Goal: Task Accomplishment & Management: Manage account settings

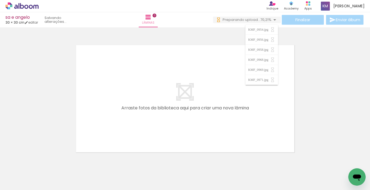
scroll to position [0, 1647]
click at [30, 7] on icon at bounding box center [21, 5] width 33 height 7
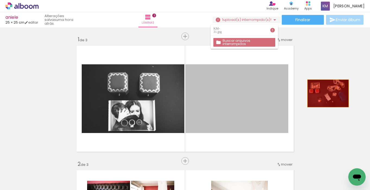
drag, startPoint x: 277, startPoint y: 98, endPoint x: 328, endPoint y: 93, distance: 51.8
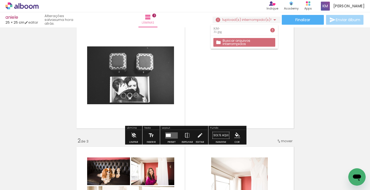
scroll to position [28, 0]
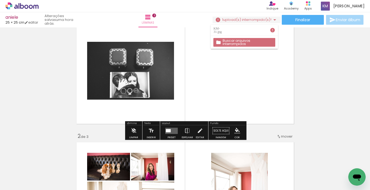
click at [166, 128] on quentale-layouter at bounding box center [171, 131] width 12 height 6
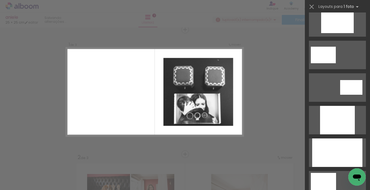
scroll to position [349, 0]
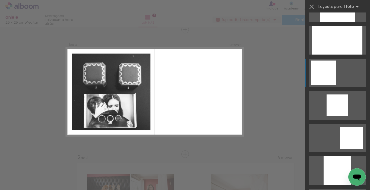
click at [319, 76] on div at bounding box center [323, 73] width 25 height 25
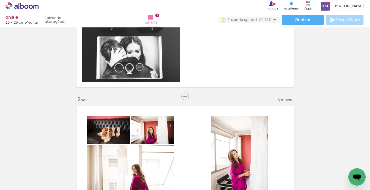
scroll to position [55, 0]
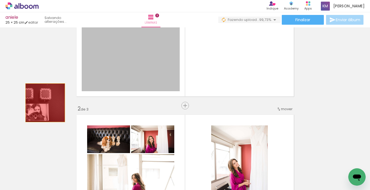
drag, startPoint x: 124, startPoint y: 60, endPoint x: 45, endPoint y: 103, distance: 90.8
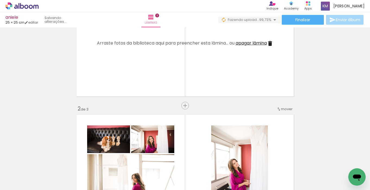
click at [262, 42] on span "apagar lâmina" at bounding box center [251, 43] width 31 height 6
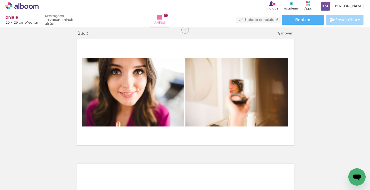
scroll to position [0, 1688]
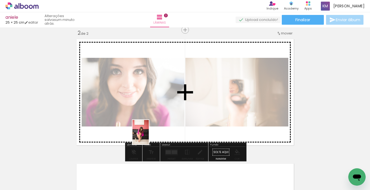
drag, startPoint x: 130, startPoint y: 168, endPoint x: 150, endPoint y: 134, distance: 39.4
click at [150, 134] on quentale-workspace at bounding box center [185, 95] width 370 height 190
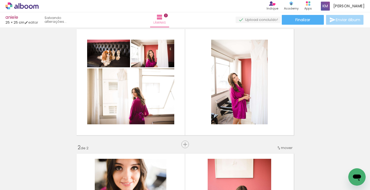
scroll to position [16, 0]
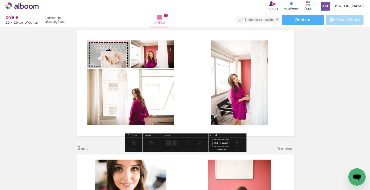
drag, startPoint x: 149, startPoint y: 166, endPoint x: 118, endPoint y: 68, distance: 103.0
click at [118, 68] on quentale-workspace at bounding box center [185, 95] width 370 height 190
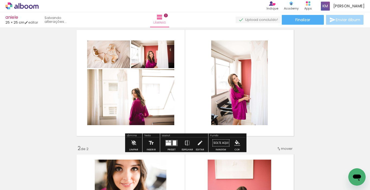
click at [165, 140] on quentale-layouter at bounding box center [171, 143] width 12 height 6
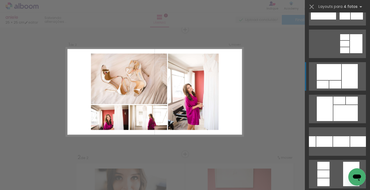
scroll to position [85, 0]
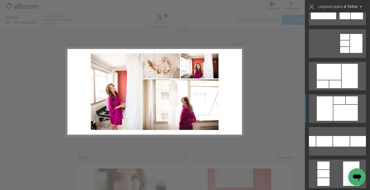
click at [338, 105] on div at bounding box center [346, 113] width 24 height 16
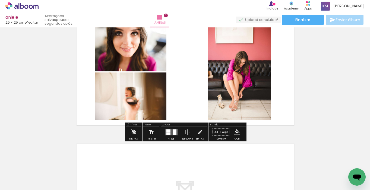
scroll to position [161, 0]
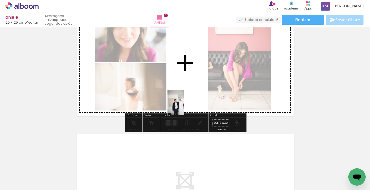
drag, startPoint x: 140, startPoint y: 171, endPoint x: 184, endPoint y: 106, distance: 78.7
click at [184, 106] on quentale-workspace at bounding box center [185, 95] width 370 height 190
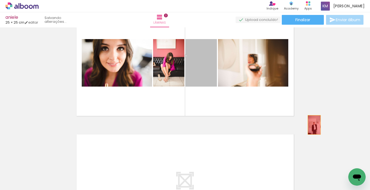
drag, startPoint x: 212, startPoint y: 81, endPoint x: 314, endPoint y: 125, distance: 111.6
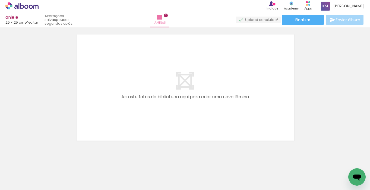
scroll to position [0, 486]
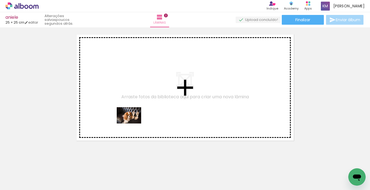
drag, startPoint x: 123, startPoint y: 171, endPoint x: 134, endPoint y: 122, distance: 50.2
click at [133, 123] on quentale-workspace at bounding box center [185, 95] width 370 height 190
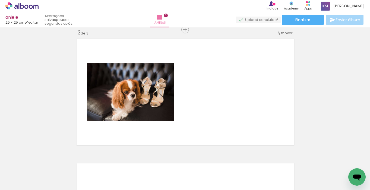
scroll to position [0, 1024]
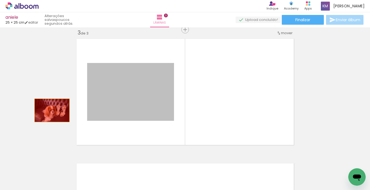
drag, startPoint x: 119, startPoint y: 102, endPoint x: 46, endPoint y: 110, distance: 73.0
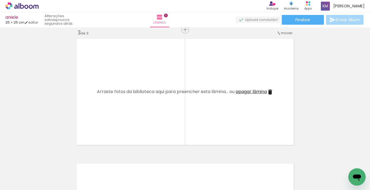
scroll to position [0, 1412]
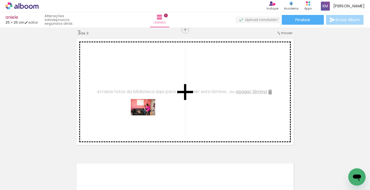
drag, startPoint x: 136, startPoint y: 171, endPoint x: 147, endPoint y: 115, distance: 57.1
click at [147, 115] on quentale-workspace at bounding box center [185, 95] width 370 height 190
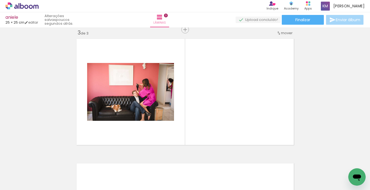
scroll to position [0, 1533]
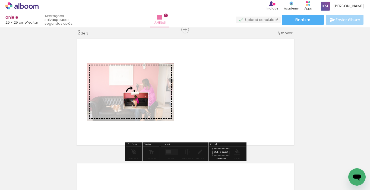
drag, startPoint x: 140, startPoint y: 173, endPoint x: 140, endPoint y: 109, distance: 64.1
click at [140, 109] on quentale-workspace at bounding box center [185, 95] width 370 height 190
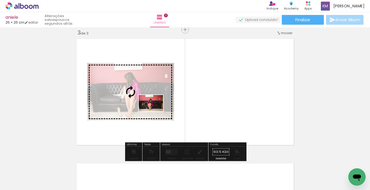
drag, startPoint x: 172, startPoint y: 171, endPoint x: 155, endPoint y: 111, distance: 62.3
click at [155, 111] on quentale-workspace at bounding box center [185, 95] width 370 height 190
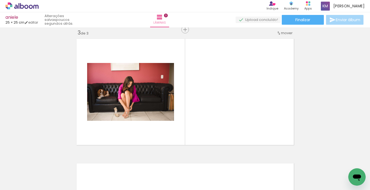
scroll to position [0, 1752]
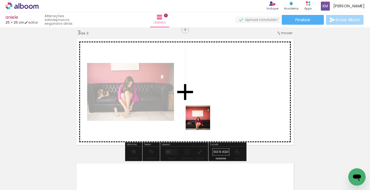
drag, startPoint x: 194, startPoint y: 172, endPoint x: 205, endPoint y: 112, distance: 60.7
click at [205, 112] on quentale-workspace at bounding box center [185, 95] width 370 height 190
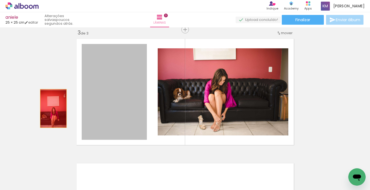
drag, startPoint x: 99, startPoint y: 116, endPoint x: 51, endPoint y: 108, distance: 48.8
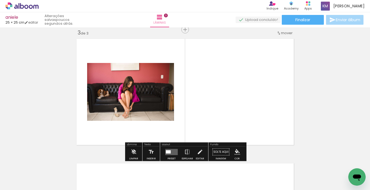
scroll to position [0, 1871]
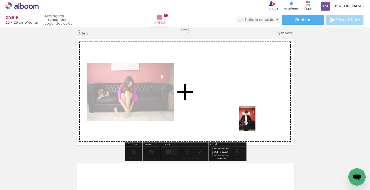
drag, startPoint x: 255, startPoint y: 174, endPoint x: 256, endPoint y: 123, distance: 51.6
click at [256, 123] on quentale-workspace at bounding box center [185, 95] width 370 height 190
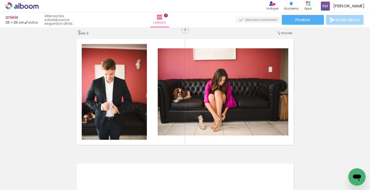
scroll to position [0, 2104]
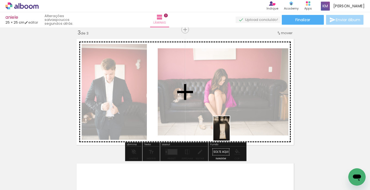
drag, startPoint x: 206, startPoint y: 175, endPoint x: 230, endPoint y: 131, distance: 50.1
click at [230, 131] on quentale-workspace at bounding box center [185, 95] width 370 height 190
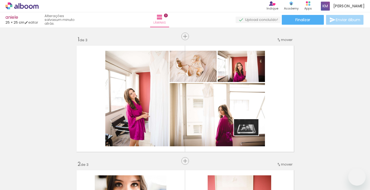
click at [251, 129] on quentale-workspace at bounding box center [185, 95] width 370 height 190
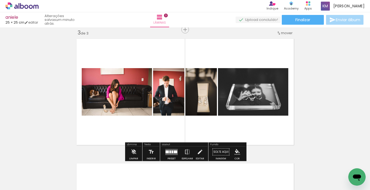
scroll to position [0, 2104]
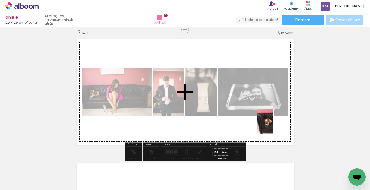
drag, startPoint x: 295, startPoint y: 172, endPoint x: 274, endPoint y: 125, distance: 51.3
click at [274, 125] on quentale-workspace at bounding box center [185, 95] width 370 height 190
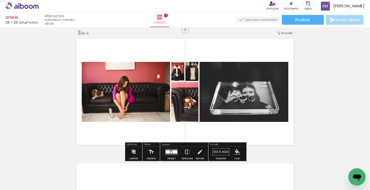
click at [173, 151] on div at bounding box center [175, 151] width 5 height 3
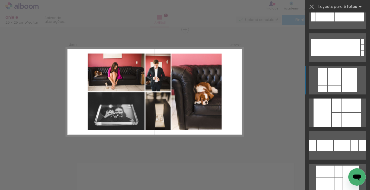
scroll to position [83, 0]
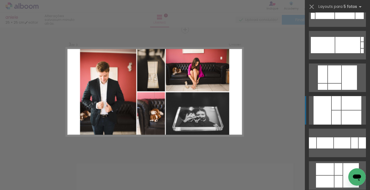
click at [328, 122] on div at bounding box center [323, 110] width 18 height 29
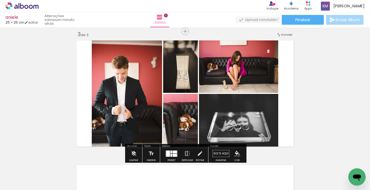
scroll to position [261, 0]
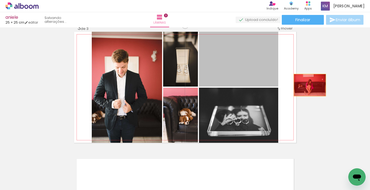
drag, startPoint x: 261, startPoint y: 73, endPoint x: 322, endPoint y: 90, distance: 63.2
click at [322, 90] on div "Inserir lâmina 1 de 3 Inserir lâmina 2 de 3 Inserir lâmina 3 de 3" at bounding box center [185, 18] width 370 height 499
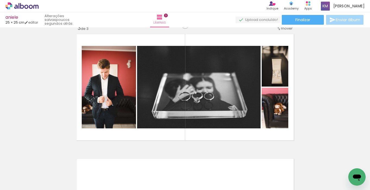
scroll to position [0, 2372]
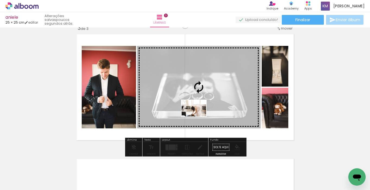
drag, startPoint x: 180, startPoint y: 174, endPoint x: 198, endPoint y: 117, distance: 60.3
click at [198, 117] on quentale-workspace at bounding box center [185, 95] width 370 height 190
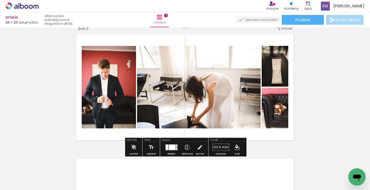
scroll to position [0, 2720]
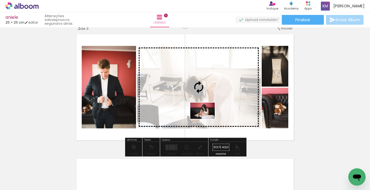
drag, startPoint x: 201, startPoint y: 177, endPoint x: 207, endPoint y: 119, distance: 58.2
click at [207, 119] on quentale-workspace at bounding box center [185, 95] width 370 height 190
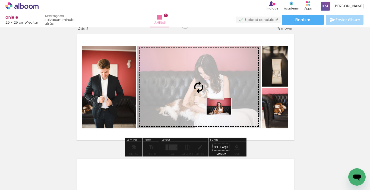
drag, startPoint x: 226, startPoint y: 173, endPoint x: 223, endPoint y: 115, distance: 58.7
click at [223, 115] on quentale-workspace at bounding box center [185, 95] width 370 height 190
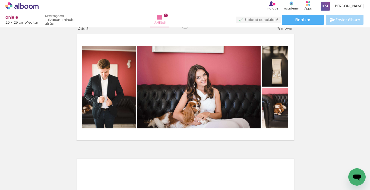
scroll to position [0, 3060]
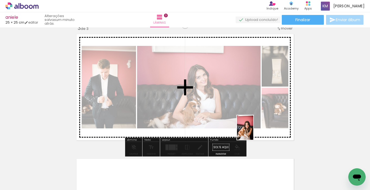
drag, startPoint x: 251, startPoint y: 171, endPoint x: 253, endPoint y: 132, distance: 39.7
click at [253, 132] on quentale-workspace at bounding box center [185, 95] width 370 height 190
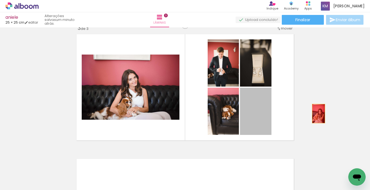
drag, startPoint x: 265, startPoint y: 124, endPoint x: 319, endPoint y: 113, distance: 55.3
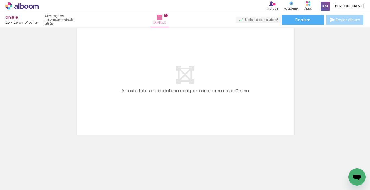
scroll to position [0, 3269]
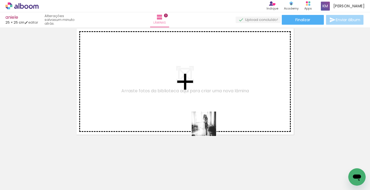
drag, startPoint x: 201, startPoint y: 173, endPoint x: 208, endPoint y: 126, distance: 47.8
click at [208, 126] on quentale-workspace at bounding box center [185, 95] width 370 height 190
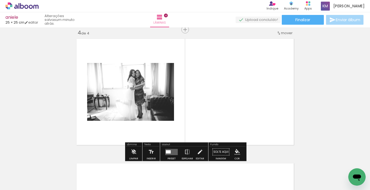
scroll to position [381, 0]
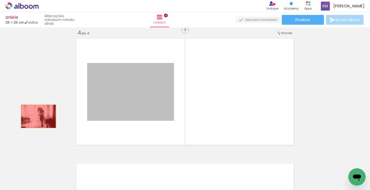
drag, startPoint x: 105, startPoint y: 111, endPoint x: 38, endPoint y: 116, distance: 67.5
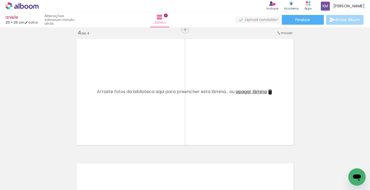
scroll to position [0, 3431]
drag, startPoint x: 243, startPoint y: 174, endPoint x: 235, endPoint y: 133, distance: 41.8
click at [235, 133] on quentale-workspace at bounding box center [185, 95] width 370 height 190
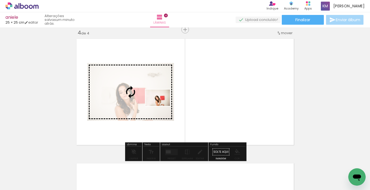
drag, startPoint x: 273, startPoint y: 170, endPoint x: 162, endPoint y: 106, distance: 128.3
click at [162, 106] on quentale-workspace at bounding box center [185, 95] width 370 height 190
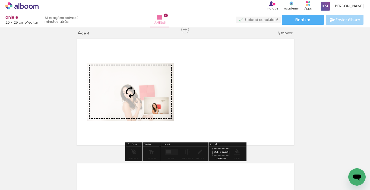
drag, startPoint x: 247, startPoint y: 173, endPoint x: 161, endPoint y: 114, distance: 104.7
click at [161, 114] on quentale-workspace at bounding box center [185, 95] width 370 height 190
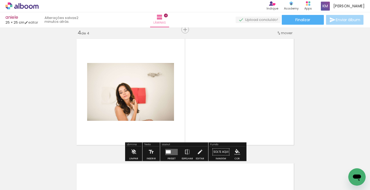
scroll to position [0, 3582]
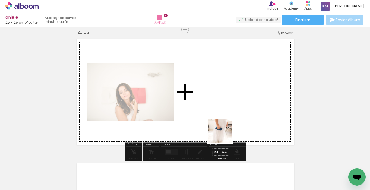
drag, startPoint x: 217, startPoint y: 171, endPoint x: 224, endPoint y: 135, distance: 36.5
click at [224, 135] on quentale-workspace at bounding box center [185, 95] width 370 height 190
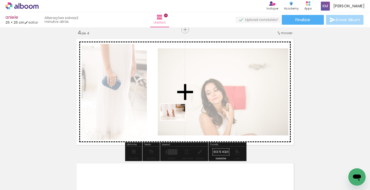
drag, startPoint x: 249, startPoint y: 172, endPoint x: 177, endPoint y: 120, distance: 89.1
click at [177, 120] on quentale-workspace at bounding box center [185, 95] width 370 height 190
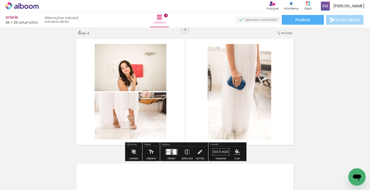
click at [171, 150] on quentale-layouter at bounding box center [171, 152] width 12 height 6
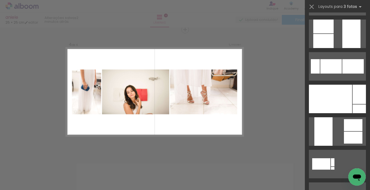
scroll to position [194, 0]
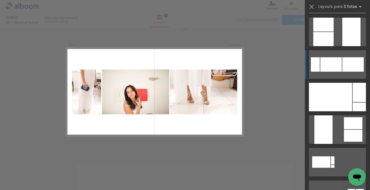
click at [334, 67] on div at bounding box center [331, 64] width 21 height 14
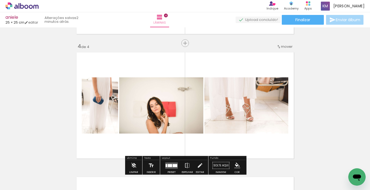
scroll to position [381, 0]
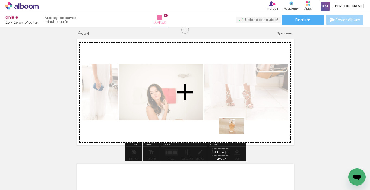
drag, startPoint x: 229, startPoint y: 175, endPoint x: 236, endPoint y: 134, distance: 41.0
click at [236, 134] on quentale-workspace at bounding box center [185, 95] width 370 height 190
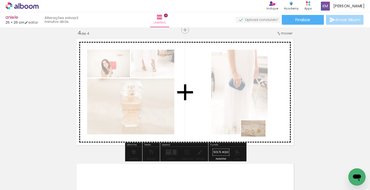
drag, startPoint x: 254, startPoint y: 173, endPoint x: 258, endPoint y: 137, distance: 36.8
click at [258, 137] on quentale-workspace at bounding box center [185, 95] width 370 height 190
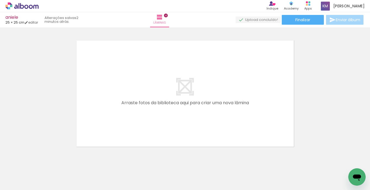
scroll to position [0, 3942]
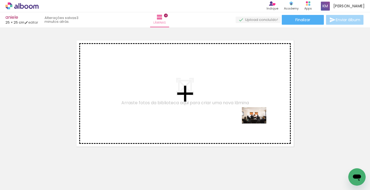
drag, startPoint x: 283, startPoint y: 173, endPoint x: 258, endPoint y: 123, distance: 55.4
click at [258, 123] on quentale-workspace at bounding box center [185, 95] width 370 height 190
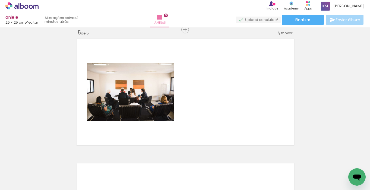
scroll to position [0, 4036]
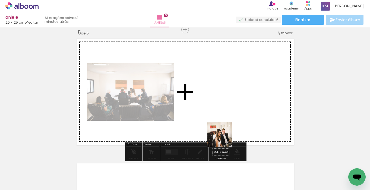
drag, startPoint x: 221, startPoint y: 173, endPoint x: 224, endPoint y: 136, distance: 36.6
click at [224, 136] on quentale-workspace at bounding box center [185, 95] width 370 height 190
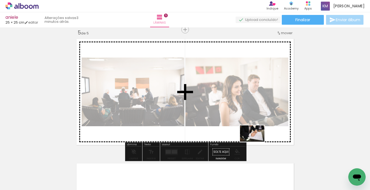
drag, startPoint x: 251, startPoint y: 173, endPoint x: 256, endPoint y: 142, distance: 31.9
click at [256, 142] on quentale-workspace at bounding box center [185, 95] width 370 height 190
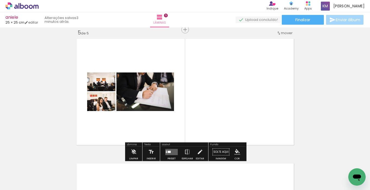
scroll to position [0, 4141]
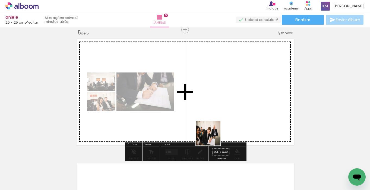
drag, startPoint x: 202, startPoint y: 177, endPoint x: 213, endPoint y: 136, distance: 41.7
click at [213, 136] on quentale-workspace at bounding box center [185, 95] width 370 height 190
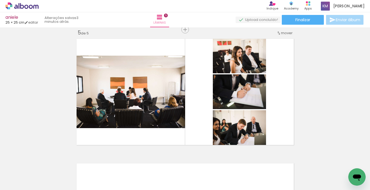
scroll to position [0, 4197]
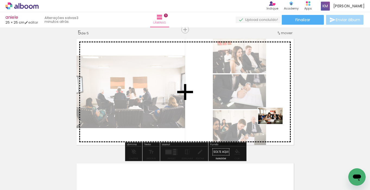
drag, startPoint x: 242, startPoint y: 175, endPoint x: 275, endPoint y: 124, distance: 60.8
click at [275, 124] on quentale-workspace at bounding box center [185, 95] width 370 height 190
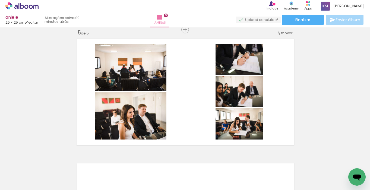
scroll to position [0, 4490]
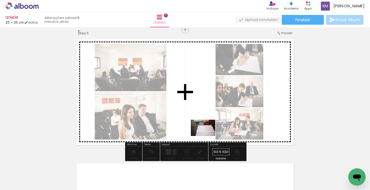
drag, startPoint x: 194, startPoint y: 170, endPoint x: 207, endPoint y: 135, distance: 37.3
click at [207, 135] on quentale-workspace at bounding box center [185, 95] width 370 height 190
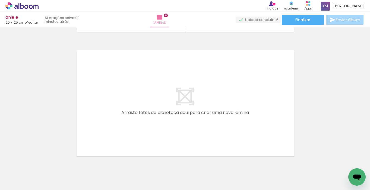
scroll to position [0, 7058]
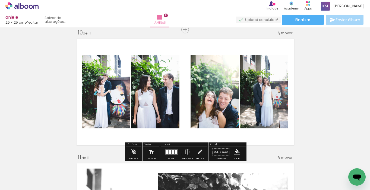
scroll to position [0, 10635]
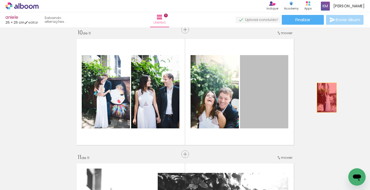
drag, startPoint x: 276, startPoint y: 105, endPoint x: 328, endPoint y: 97, distance: 51.9
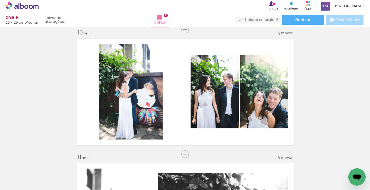
scroll to position [0, 9590]
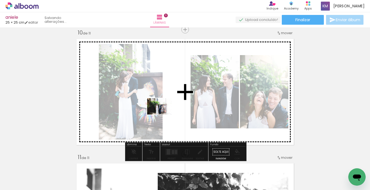
drag, startPoint x: 114, startPoint y: 170, endPoint x: 164, endPoint y: 115, distance: 74.4
click at [164, 115] on quentale-workspace at bounding box center [185, 95] width 370 height 190
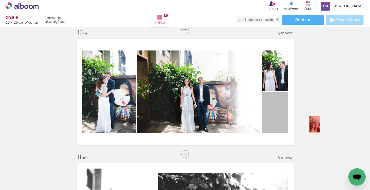
drag, startPoint x: 283, startPoint y: 129, endPoint x: 322, endPoint y: 122, distance: 38.9
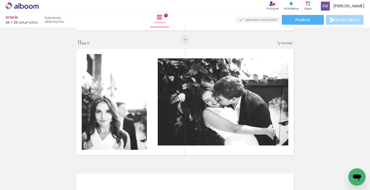
scroll to position [0, 10374]
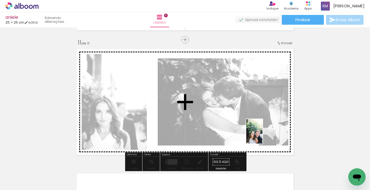
drag, startPoint x: 241, startPoint y: 176, endPoint x: 263, endPoint y: 136, distance: 45.8
click at [263, 136] on quentale-workspace at bounding box center [185, 95] width 370 height 190
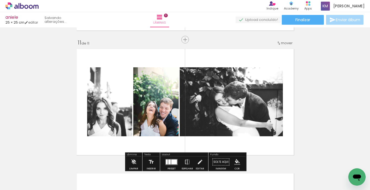
click at [0, 0] on slot "P&B" at bounding box center [0, 0] width 0 height 0
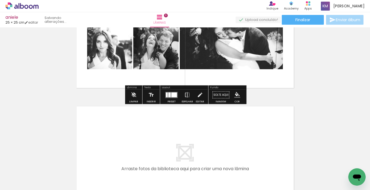
scroll to position [1319, 0]
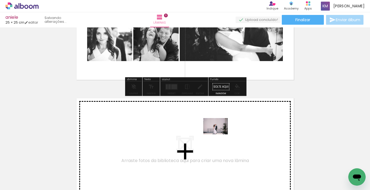
drag, startPoint x: 216, startPoint y: 173, endPoint x: 220, endPoint y: 134, distance: 39.8
click at [220, 134] on quentale-workspace at bounding box center [185, 95] width 370 height 190
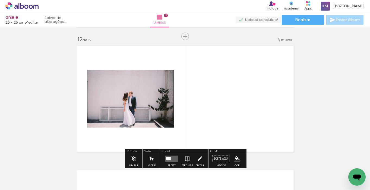
scroll to position [1378, 0]
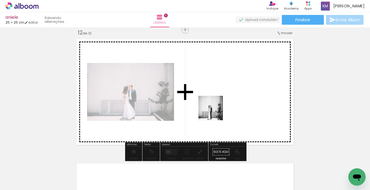
drag, startPoint x: 176, startPoint y: 172, endPoint x: 219, endPoint y: 107, distance: 77.6
click at [219, 107] on quentale-workspace at bounding box center [185, 95] width 370 height 190
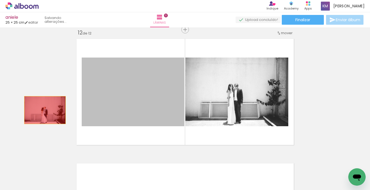
drag, startPoint x: 100, startPoint y: 111, endPoint x: 43, endPoint y: 109, distance: 56.3
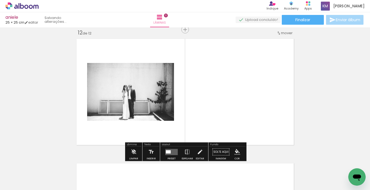
scroll to position [0, 10696]
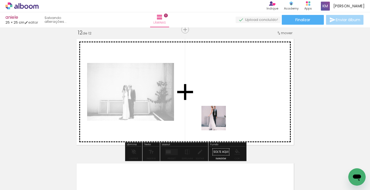
drag, startPoint x: 193, startPoint y: 172, endPoint x: 218, endPoint y: 122, distance: 56.0
click at [218, 122] on quentale-workspace at bounding box center [185, 95] width 370 height 190
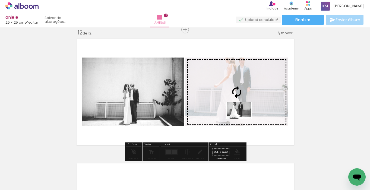
drag, startPoint x: 227, startPoint y: 174, endPoint x: 243, endPoint y: 119, distance: 57.6
click at [243, 119] on quentale-workspace at bounding box center [185, 95] width 370 height 190
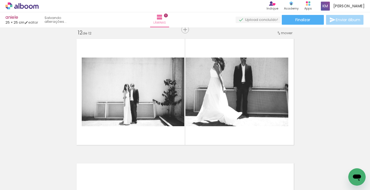
scroll to position [0, 10780]
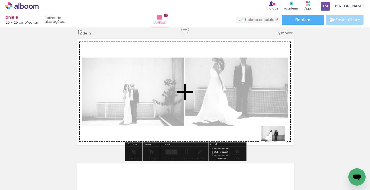
drag, startPoint x: 289, startPoint y: 171, endPoint x: 277, endPoint y: 142, distance: 31.3
click at [277, 142] on quentale-workspace at bounding box center [185, 95] width 370 height 190
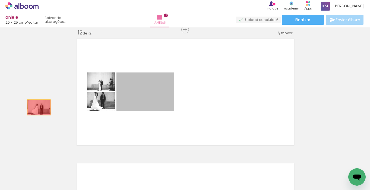
drag, startPoint x: 134, startPoint y: 99, endPoint x: 34, endPoint y: 106, distance: 99.4
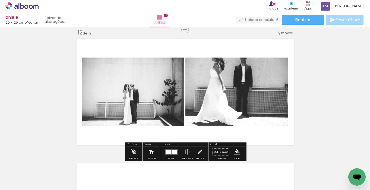
click at [172, 152] on div at bounding box center [175, 152] width 6 height 4
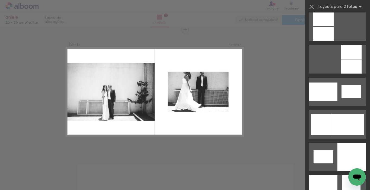
scroll to position [624, 0]
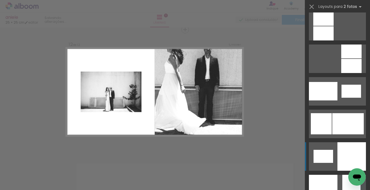
click at [344, 152] on div at bounding box center [352, 156] width 29 height 29
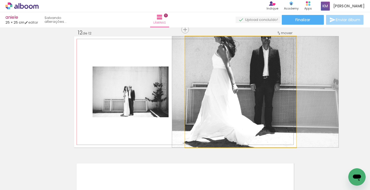
drag, startPoint x: 264, startPoint y: 124, endPoint x: 279, endPoint y: 123, distance: 14.8
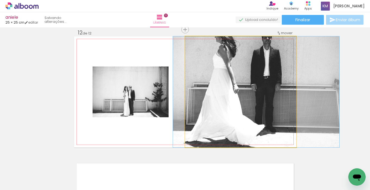
drag, startPoint x: 259, startPoint y: 80, endPoint x: 260, endPoint y: 90, distance: 9.5
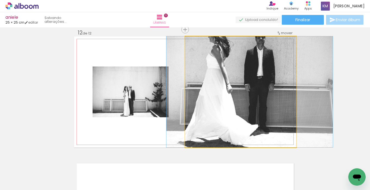
drag, startPoint x: 254, startPoint y: 83, endPoint x: 247, endPoint y: 83, distance: 7.1
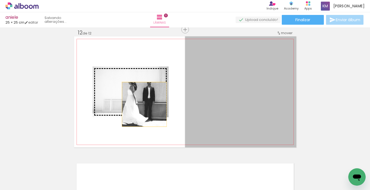
drag, startPoint x: 192, startPoint y: 106, endPoint x: 143, endPoint y: 103, distance: 48.4
click at [0, 0] on slot at bounding box center [0, 0] width 0 height 0
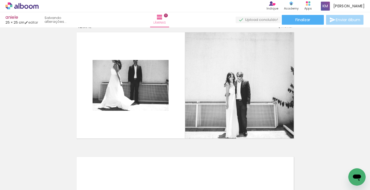
scroll to position [1390, 0]
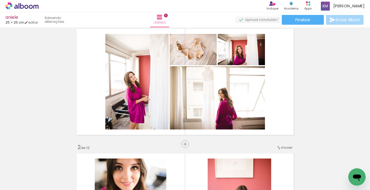
scroll to position [0, 0]
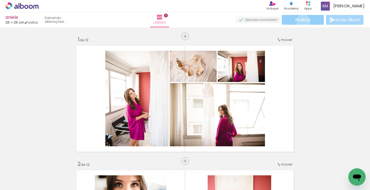
click at [302, 21] on span "Finalizar" at bounding box center [303, 20] width 15 height 4
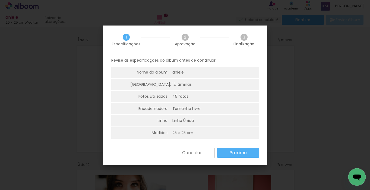
click at [244, 156] on paper-button "Próximo" at bounding box center [238, 153] width 42 height 10
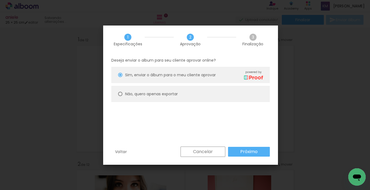
click at [120, 94] on div at bounding box center [120, 94] width 4 height 4
type paper-radio-button "on"
click at [247, 156] on paper-button "Próximo" at bounding box center [249, 152] width 42 height 10
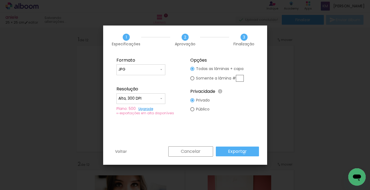
click at [0, 0] on slot "Exportar" at bounding box center [0, 0] width 0 height 0
click at [285, 125] on iron-overlay-backdrop at bounding box center [185, 95] width 370 height 190
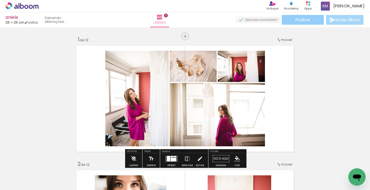
click at [292, 19] on paper-button "Finalizar" at bounding box center [303, 20] width 42 height 10
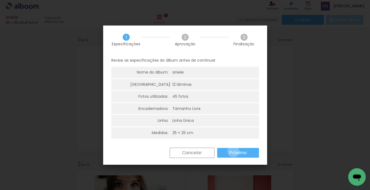
click at [0, 0] on slot "Próximo" at bounding box center [0, 0] width 0 height 0
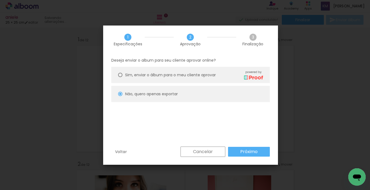
click at [0, 0] on slot "Próximo" at bounding box center [0, 0] width 0 height 0
type input "Alta, 300 DPI"
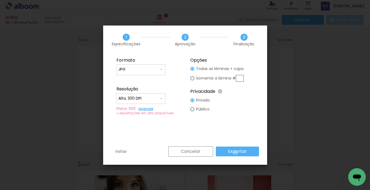
click at [0, 0] on slot "Exportar" at bounding box center [0, 0] width 0 height 0
click at [227, 150] on div "Cancelar Exportar" at bounding box center [212, 151] width 93 height 10
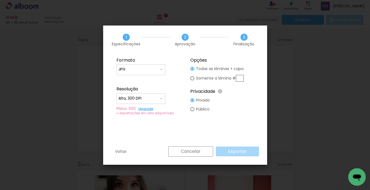
click at [130, 109] on div "Plano: 500 Upgrade" at bounding box center [149, 109] width 64 height 4
click at [149, 109] on link "Upgrade" at bounding box center [146, 108] width 15 height 5
click at [239, 151] on div "Cancelar Exportar" at bounding box center [212, 151] width 93 height 10
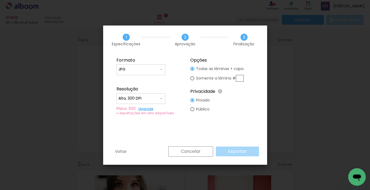
click at [192, 79] on div at bounding box center [192, 78] width 4 height 4
type paper-radio-button "on"
click at [225, 152] on div "Cancelar Exportar" at bounding box center [212, 151] width 93 height 10
click at [160, 98] on iron-icon at bounding box center [161, 98] width 4 height 4
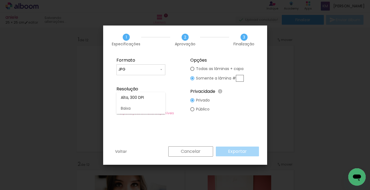
click at [160, 98] on paper-item "Alta, 300 DPI" at bounding box center [141, 97] width 49 height 11
click at [159, 68] on iron-icon at bounding box center [161, 69] width 4 height 4
click at [156, 77] on paper-item "PDF" at bounding box center [141, 79] width 49 height 11
click at [158, 70] on input "PDF" at bounding box center [138, 69] width 41 height 5
click at [158, 68] on paper-item "JPG" at bounding box center [141, 68] width 49 height 11
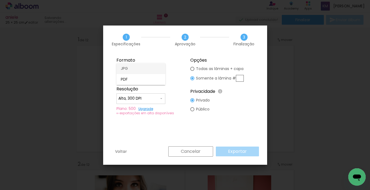
type input "JPG"
click at [247, 151] on div "Cancelar Exportar" at bounding box center [212, 151] width 93 height 10
click at [0, 0] on slot "Cancelar" at bounding box center [0, 0] width 0 height 0
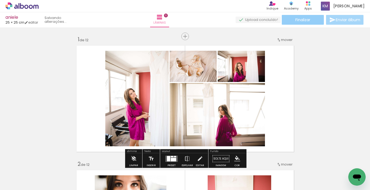
click at [300, 21] on span "Finalizar" at bounding box center [303, 20] width 15 height 4
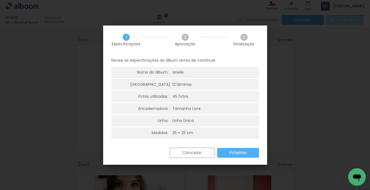
click at [250, 152] on paper-button "Próximo" at bounding box center [238, 153] width 42 height 10
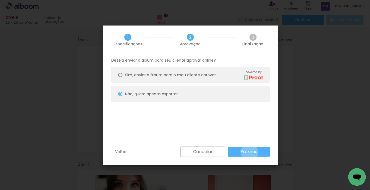
click at [0, 0] on slot "Próximo" at bounding box center [0, 0] width 0 height 0
type input "Alta, 300 DPI"
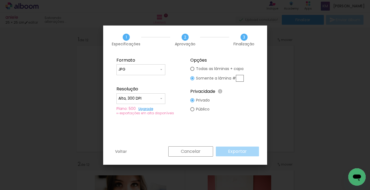
click at [322, 111] on iron-overlay-backdrop at bounding box center [185, 95] width 370 height 190
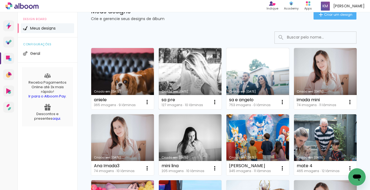
scroll to position [55, 0]
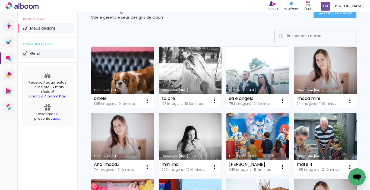
click at [23, 53] on img at bounding box center [25, 53] width 4 height 4
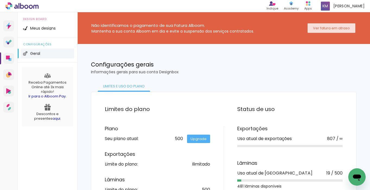
click at [0, 0] on slot "Ver fatura em atraso" at bounding box center [0, 0] width 0 height 0
click at [354, 180] on icon "Abrir janela de mensagens" at bounding box center [357, 177] width 10 height 10
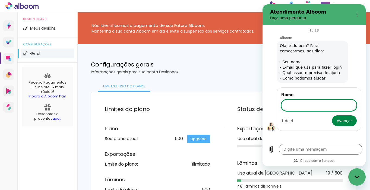
click at [357, 177] on icon "Fechar janela de mensagens" at bounding box center [357, 177] width 6 height 4
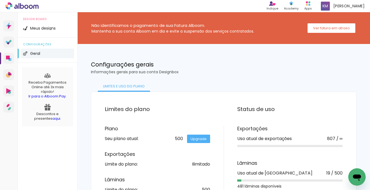
click at [357, 177] on icon "Abrir janela de mensagens" at bounding box center [357, 178] width 8 height 7
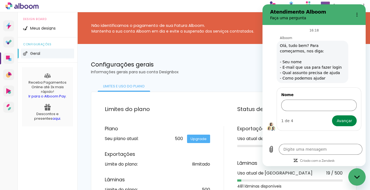
click at [356, 180] on div "Fechar janela de mensagens" at bounding box center [357, 177] width 16 height 16
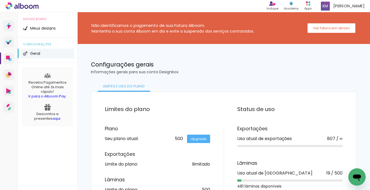
type textarea "x"
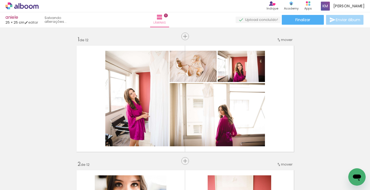
scroll to position [0, 10780]
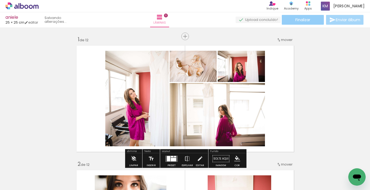
click at [301, 21] on span "Finalizar" at bounding box center [303, 20] width 15 height 4
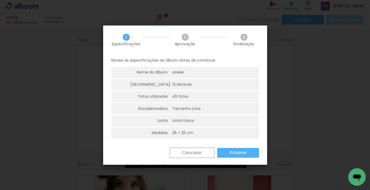
click at [0, 0] on slot "Próximo" at bounding box center [0, 0] width 0 height 0
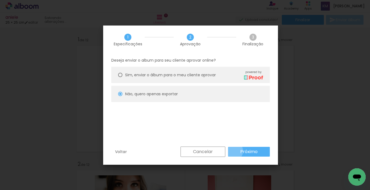
click at [233, 151] on paper-button "Próximo" at bounding box center [249, 152] width 42 height 10
type input "Alta, 300 DPI"
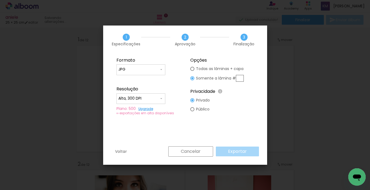
click at [233, 151] on div "Cancelar Exportar" at bounding box center [212, 151] width 93 height 10
click at [194, 70] on div at bounding box center [192, 69] width 4 height 4
type paper-radio-button "on"
click at [233, 147] on paper-button "Exportar" at bounding box center [237, 152] width 43 height 10
